Goal: Navigation & Orientation: Find specific page/section

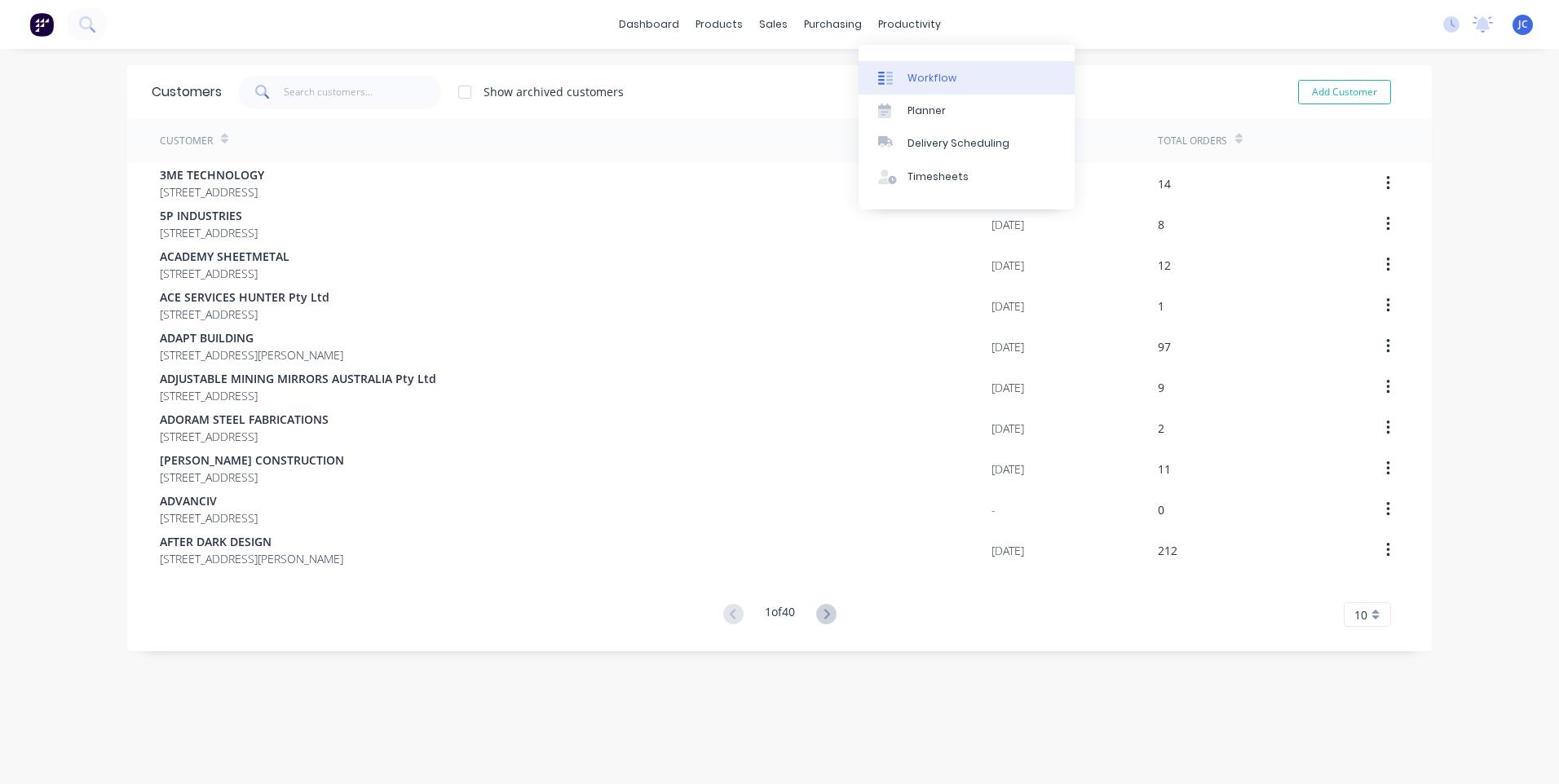
click at [950, 67] on link "Workflow" at bounding box center [966, 77] width 216 height 32
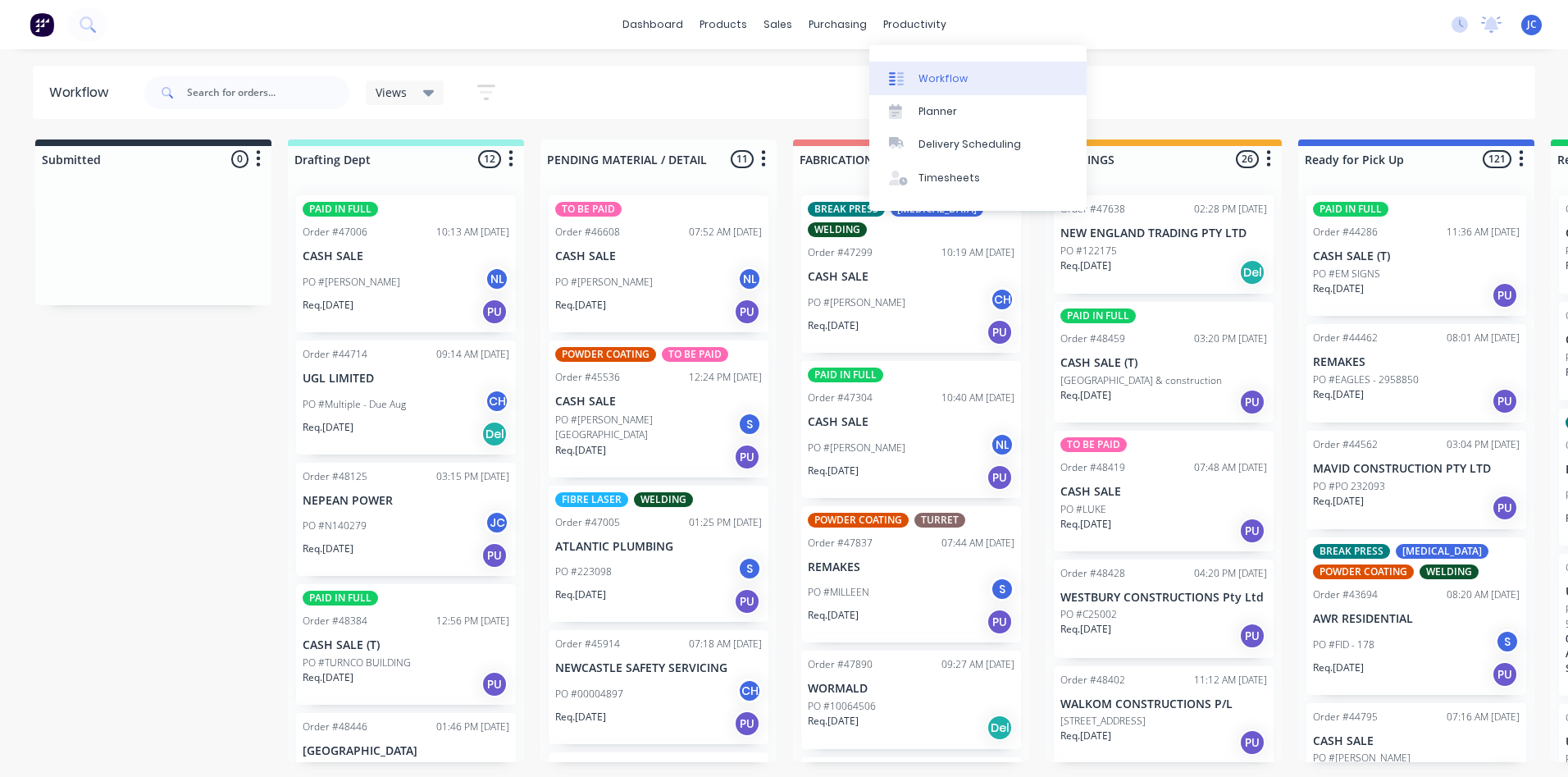
click at [924, 79] on div "Workflow" at bounding box center [942, 79] width 49 height 15
click at [921, 75] on div "Workflow" at bounding box center [942, 79] width 49 height 15
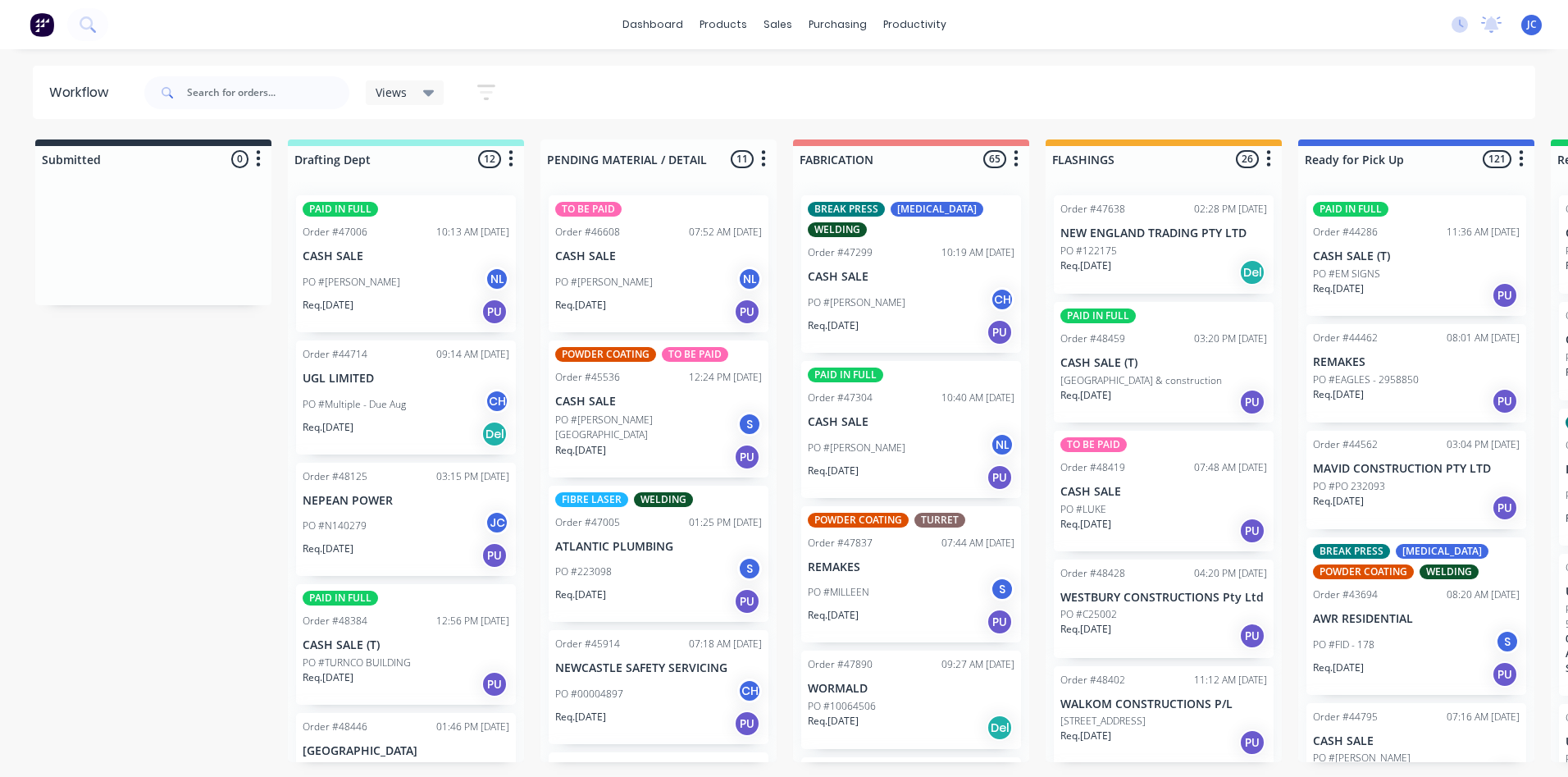
click at [420, 99] on div "Views" at bounding box center [404, 93] width 59 height 15
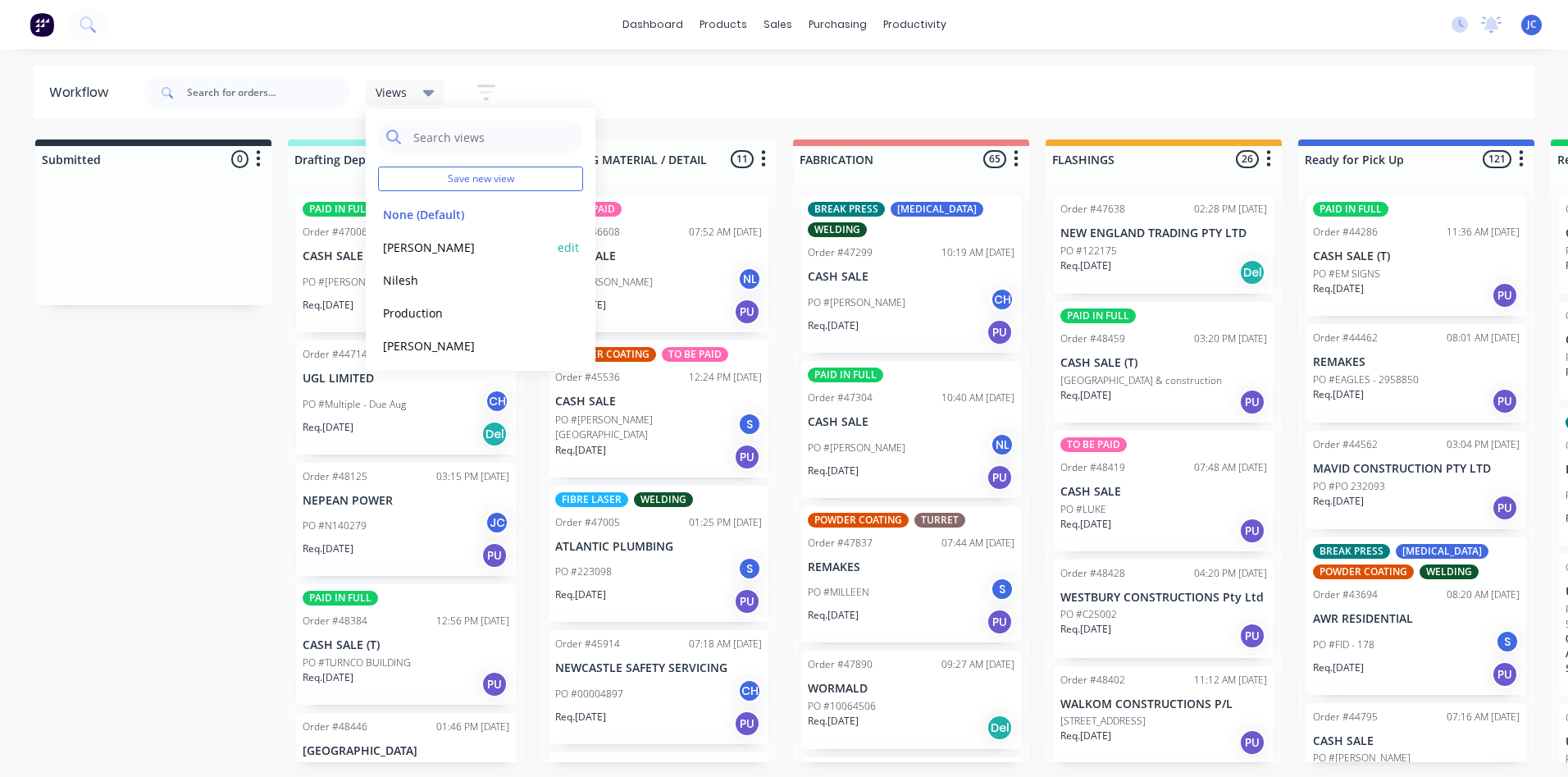
click at [399, 248] on button "[PERSON_NAME]" at bounding box center [466, 247] width 175 height 19
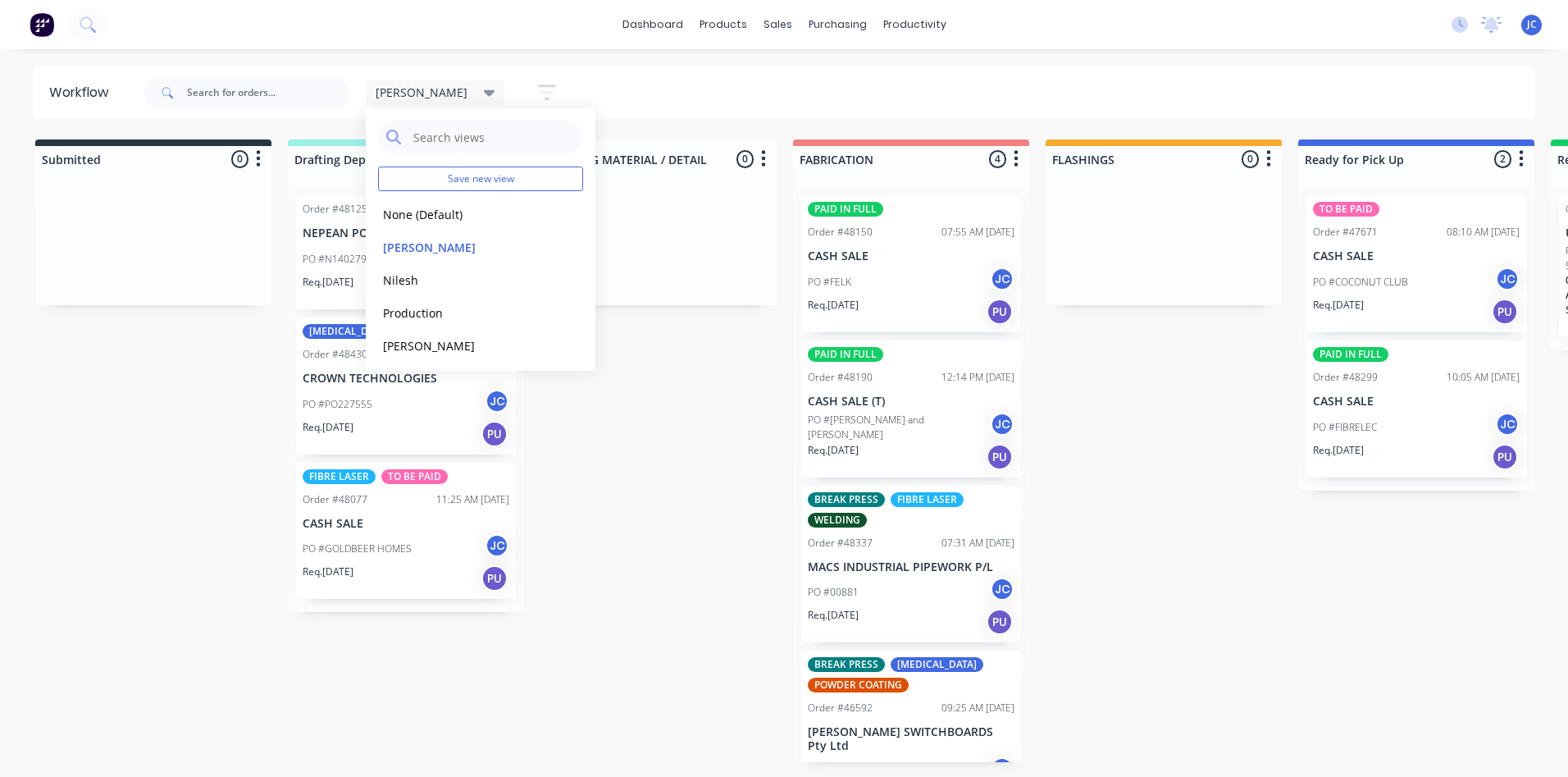
click at [525, 44] on div "dashboard products sales purchasing productivity dashboard products Product Cat…" at bounding box center [784, 24] width 1568 height 49
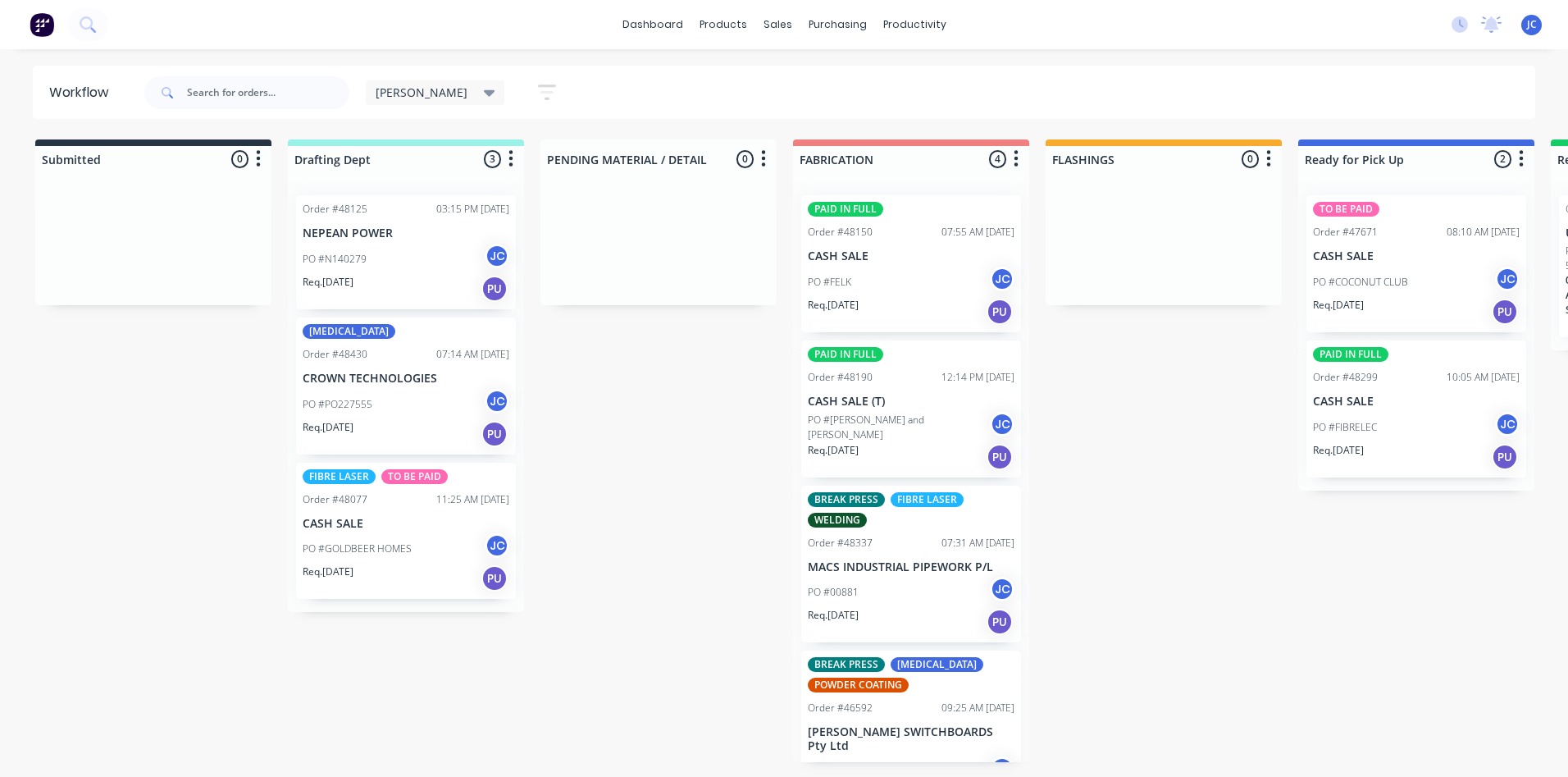
click at [479, 348] on div "07:14 AM [DATE]" at bounding box center [472, 354] width 73 height 15
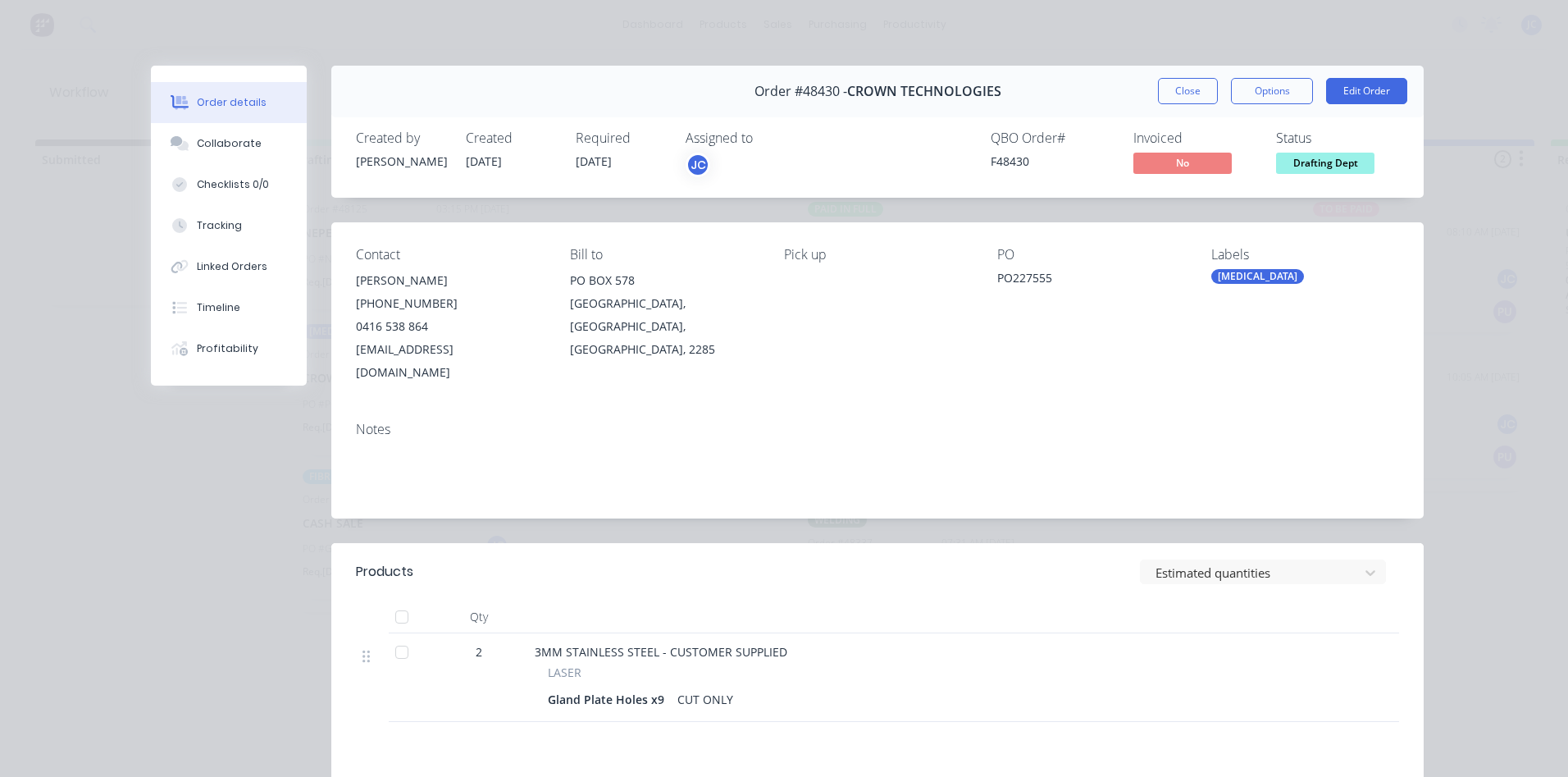
click at [1315, 154] on span "Drafting Dept" at bounding box center [1325, 163] width 99 height 20
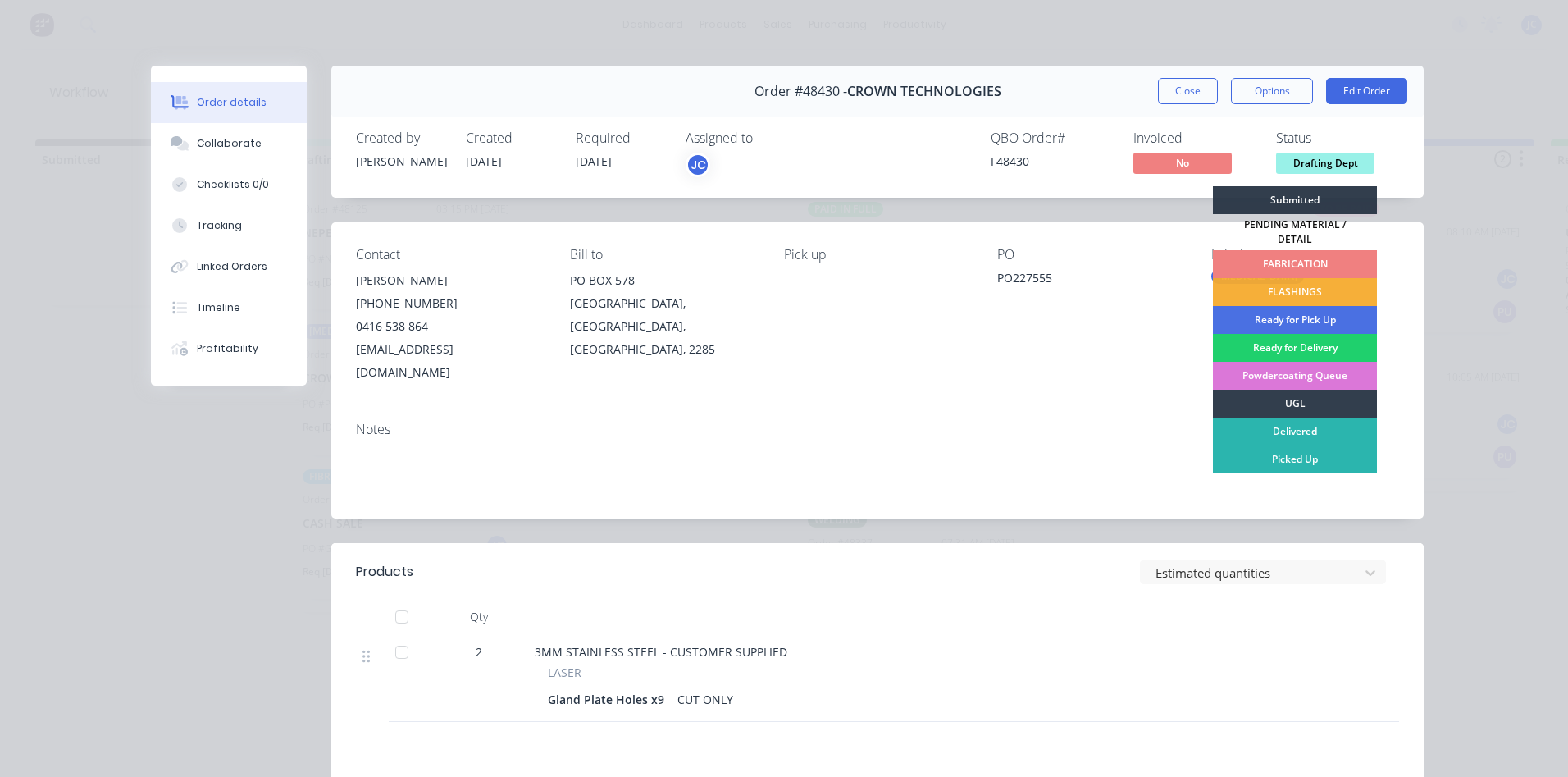
click at [1281, 253] on div "FABRICATION" at bounding box center [1294, 265] width 164 height 28
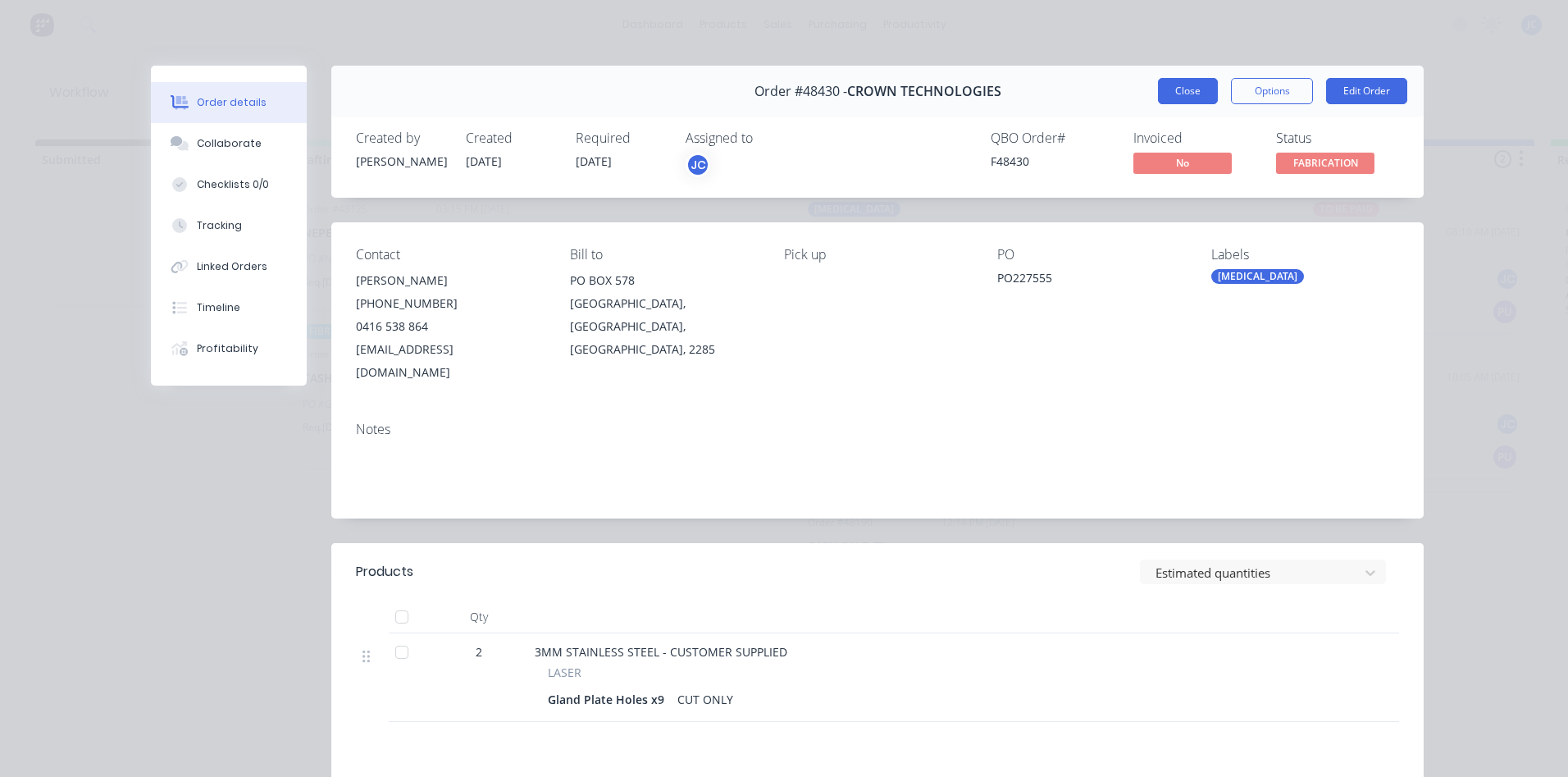
click at [1178, 87] on button "Close" at bounding box center [1187, 91] width 60 height 26
